Goal: Book appointment/travel/reservation

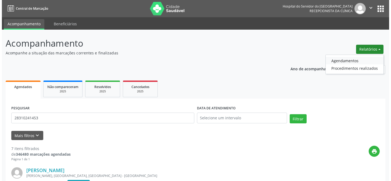
scroll to position [26, 0]
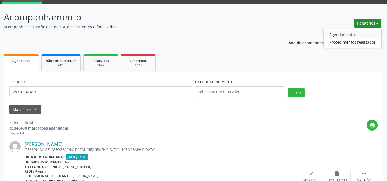
click at [357, 32] on link "Agendamentos" at bounding box center [353, 35] width 58 height 8
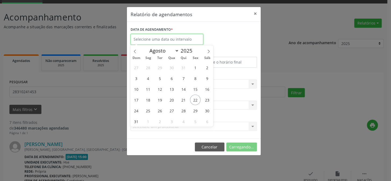
click at [159, 38] on input "text" at bounding box center [167, 39] width 73 height 11
drag, startPoint x: 176, startPoint y: 99, endPoint x: 186, endPoint y: 107, distance: 13.1
click at [185, 107] on div "27 28 29 30 31 1 2 3 4 5 6 7 8 9 10 11 12 13 14 15 16 17 18 19 20 21 22 23 24 2…" at bounding box center [171, 94] width 83 height 64
click at [208, 100] on span "23" at bounding box center [207, 99] width 10 height 10
type input "[DATE]"
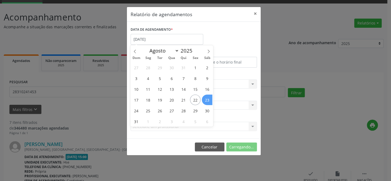
click at [208, 100] on span "23" at bounding box center [207, 99] width 10 height 10
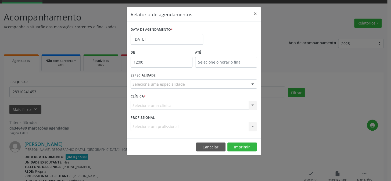
click at [165, 63] on input "12:00" at bounding box center [162, 62] width 62 height 11
click at [168, 77] on span at bounding box center [169, 76] width 4 height 5
type input "11:00"
type input "11"
click at [168, 77] on span at bounding box center [169, 76] width 4 height 5
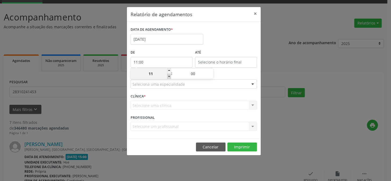
type input "10:00"
type input "10"
click at [168, 77] on span at bounding box center [169, 76] width 4 height 5
type input "09:00"
type input "09"
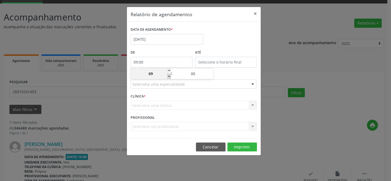
click at [168, 77] on span at bounding box center [169, 76] width 4 height 5
type input "08:00"
type input "08"
click at [168, 77] on span at bounding box center [169, 76] width 4 height 5
type input "07:00"
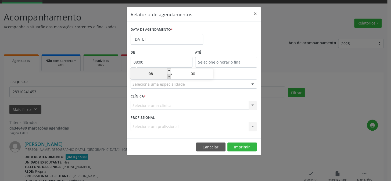
type input "07"
click at [215, 63] on input "12:00" at bounding box center [226, 62] width 62 height 11
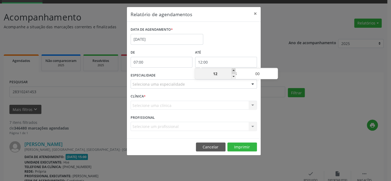
click at [233, 71] on span at bounding box center [234, 70] width 4 height 5
type input "13:00"
type input "13"
click at [233, 71] on span at bounding box center [234, 70] width 4 height 5
type input "14:00"
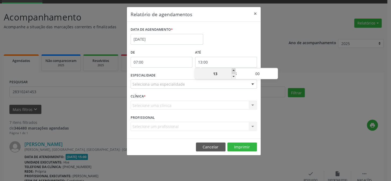
type input "14"
click at [233, 71] on span at bounding box center [234, 70] width 4 height 5
type input "15:00"
type input "15"
click at [233, 71] on span at bounding box center [234, 70] width 4 height 5
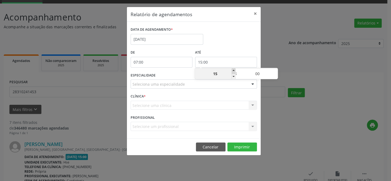
type input "16:00"
type input "16"
click at [233, 71] on span at bounding box center [234, 70] width 4 height 5
type input "17:00"
type input "17"
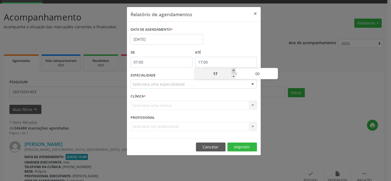
click at [233, 71] on span at bounding box center [234, 70] width 4 height 5
type input "18:00"
type input "18"
click at [233, 71] on span at bounding box center [234, 70] width 4 height 5
type input "19:00"
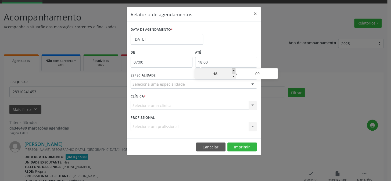
type input "19"
click at [233, 71] on span at bounding box center [234, 70] width 4 height 5
type input "20:00"
type input "20"
click at [233, 71] on span at bounding box center [234, 70] width 4 height 5
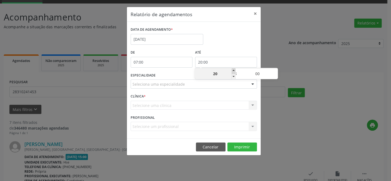
type input "21:00"
type input "21"
click at [254, 84] on div at bounding box center [253, 84] width 8 height 9
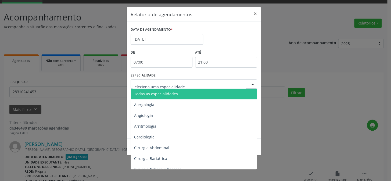
click at [225, 93] on span "Todas as especialidades" at bounding box center [194, 93] width 127 height 11
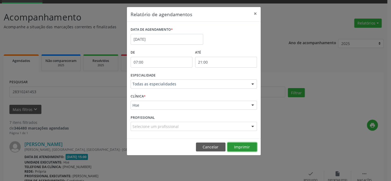
click at [241, 146] on button "Imprimir" at bounding box center [242, 146] width 30 height 9
